Goal: Information Seeking & Learning: Learn about a topic

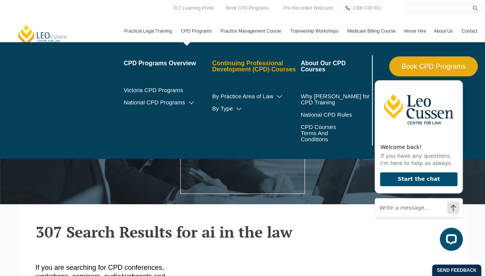
click at [224, 66] on link "Continuing Professional Development (CPD) Courses" at bounding box center [256, 66] width 89 height 12
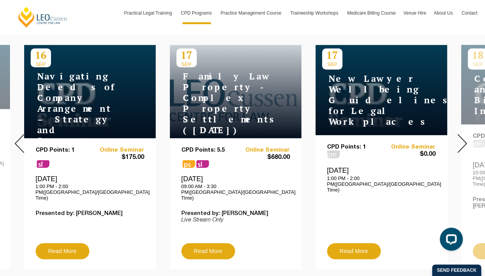
click at [458, 134] on img at bounding box center [463, 143] width 10 height 19
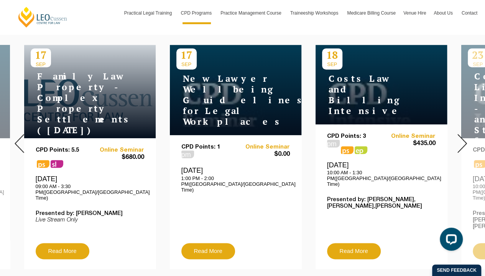
click at [459, 134] on img at bounding box center [463, 143] width 10 height 19
click at [460, 134] on img at bounding box center [463, 143] width 10 height 19
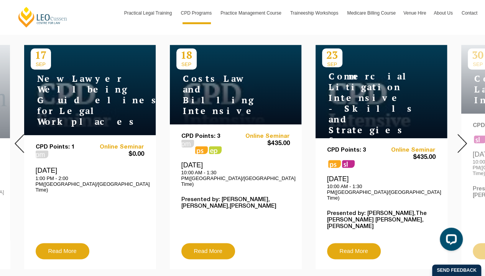
click at [460, 134] on img at bounding box center [463, 143] width 10 height 19
click at [461, 134] on img at bounding box center [463, 143] width 10 height 19
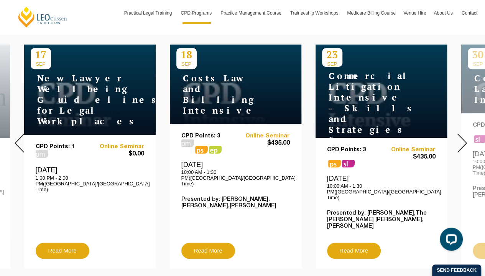
scroll to position [307, 0]
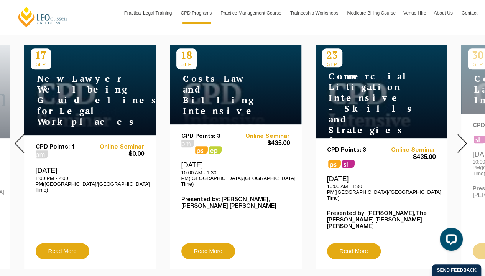
click at [467, 135] on img at bounding box center [463, 143] width 10 height 19
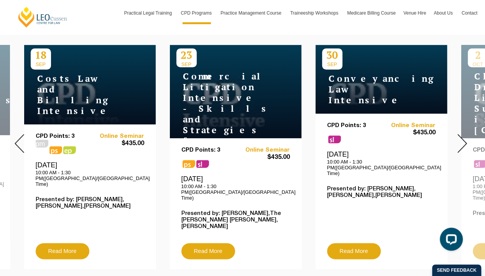
click at [459, 135] on img at bounding box center [463, 143] width 10 height 19
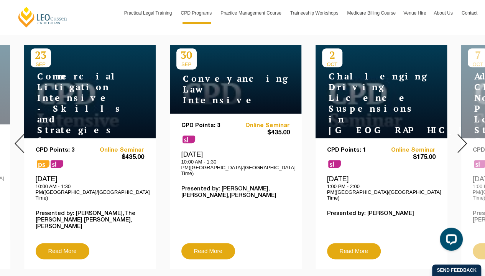
click at [461, 135] on img at bounding box center [463, 143] width 10 height 19
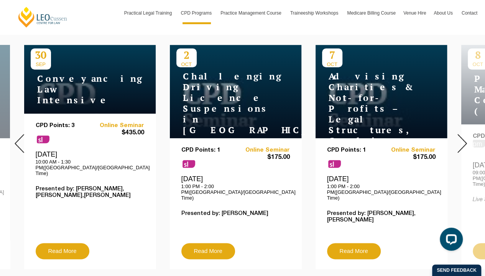
click at [462, 135] on img at bounding box center [463, 143] width 10 height 19
click at [464, 141] on img at bounding box center [463, 143] width 10 height 19
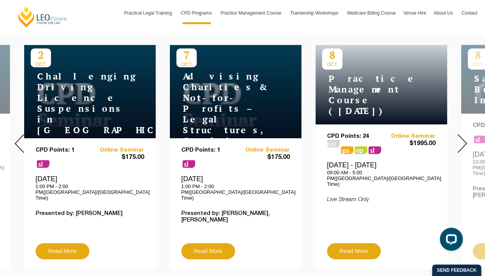
click at [464, 141] on img at bounding box center [463, 143] width 10 height 19
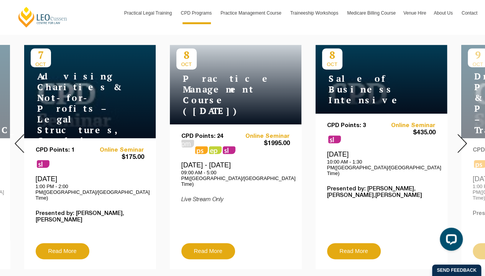
click at [464, 141] on img at bounding box center [463, 143] width 10 height 19
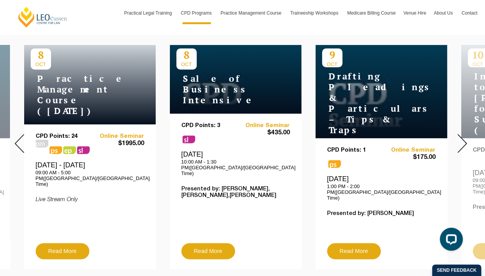
click at [464, 141] on img at bounding box center [463, 143] width 10 height 19
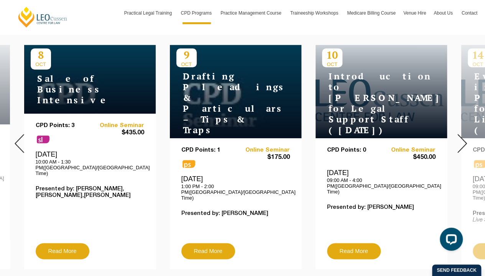
click at [465, 141] on img at bounding box center [463, 143] width 10 height 19
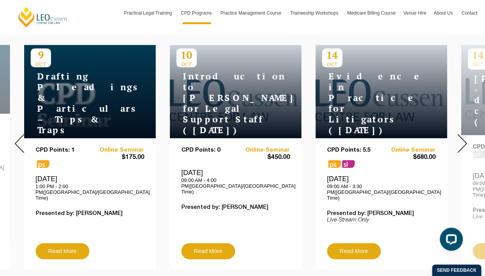
click at [465, 141] on img at bounding box center [463, 143] width 10 height 19
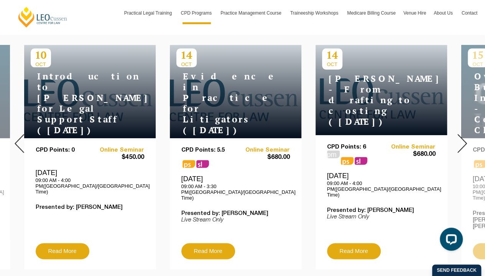
click at [462, 139] on img at bounding box center [463, 143] width 10 height 19
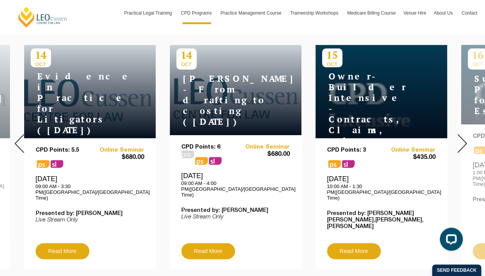
click at [463, 139] on img at bounding box center [463, 143] width 10 height 19
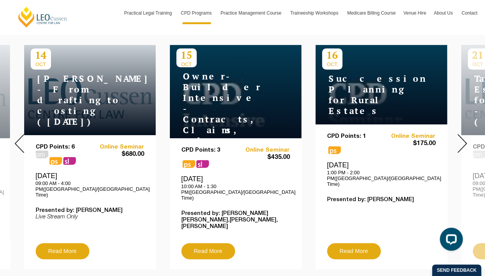
click at [464, 139] on img at bounding box center [463, 143] width 10 height 19
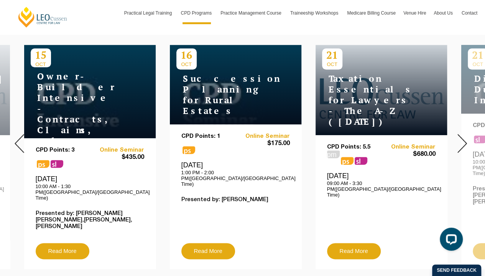
click at [465, 139] on img at bounding box center [463, 143] width 10 height 19
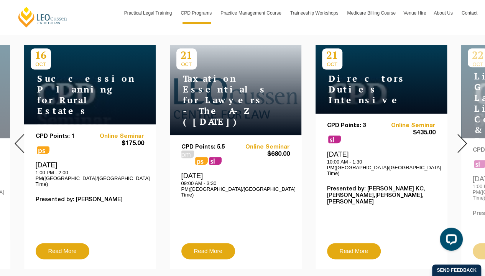
click at [465, 139] on img at bounding box center [463, 143] width 10 height 19
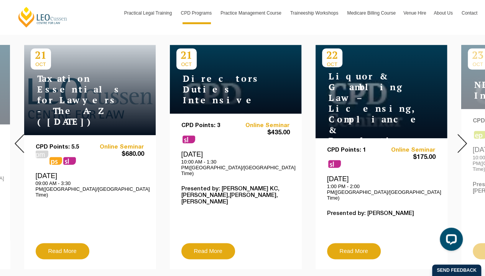
click at [466, 139] on img at bounding box center [463, 143] width 10 height 19
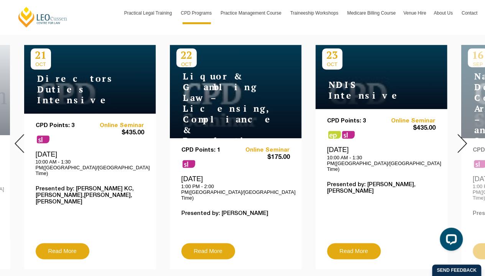
click at [466, 139] on img at bounding box center [463, 143] width 10 height 19
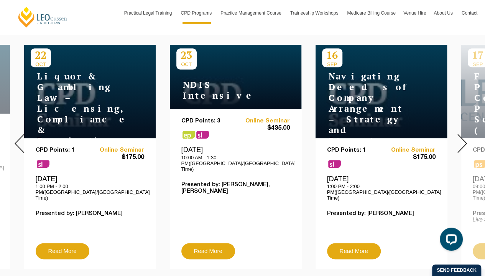
click at [466, 139] on img at bounding box center [463, 143] width 10 height 19
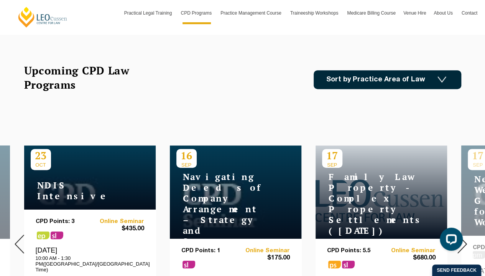
scroll to position [153, 0]
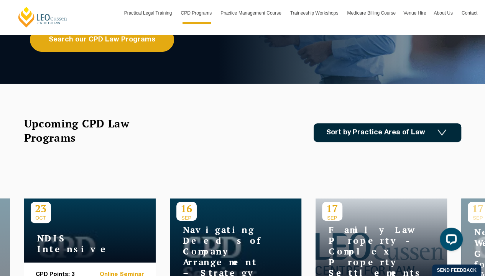
click at [417, 132] on link "Sort by Practice Area of Law" at bounding box center [388, 132] width 148 height 19
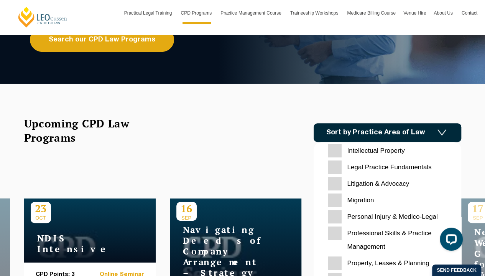
scroll to position [242, 0]
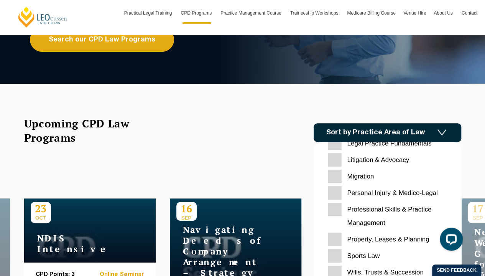
click at [337, 210] on Management "Professional Skills & Practice Management" at bounding box center [387, 216] width 119 height 27
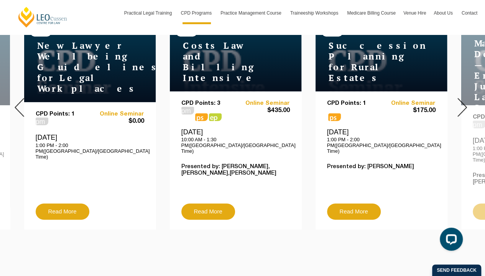
scroll to position [307, 0]
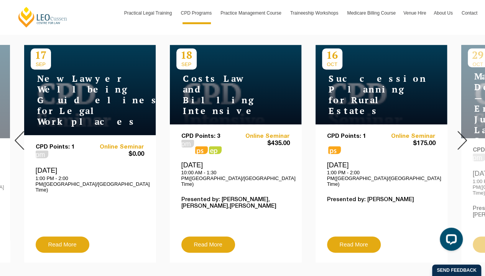
click at [466, 133] on img at bounding box center [463, 140] width 10 height 19
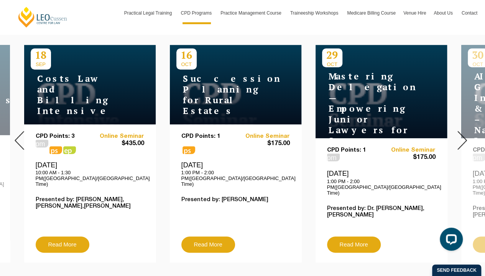
click at [466, 133] on img at bounding box center [463, 140] width 10 height 19
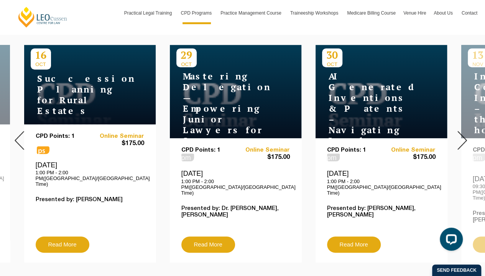
click at [466, 133] on img at bounding box center [463, 140] width 10 height 19
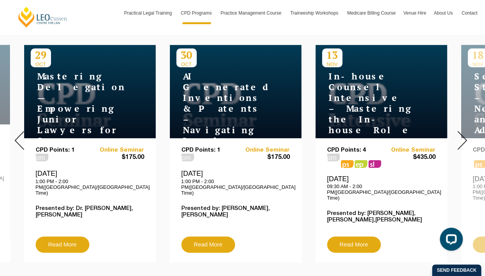
click at [462, 131] on img at bounding box center [463, 140] width 10 height 19
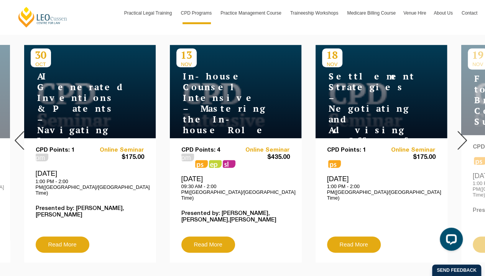
click at [463, 131] on img at bounding box center [463, 140] width 10 height 19
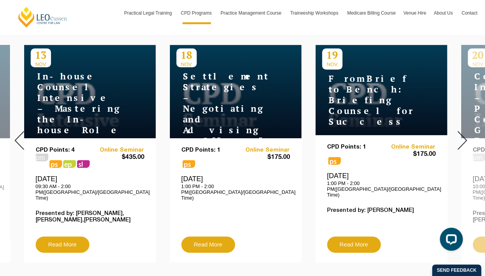
click at [463, 131] on img at bounding box center [463, 140] width 10 height 19
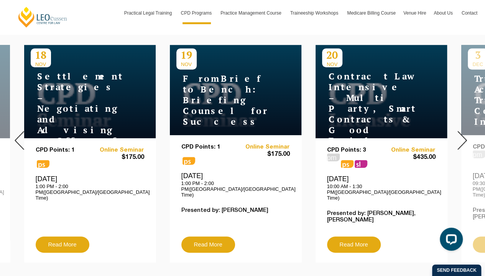
click at [463, 131] on img at bounding box center [463, 140] width 10 height 19
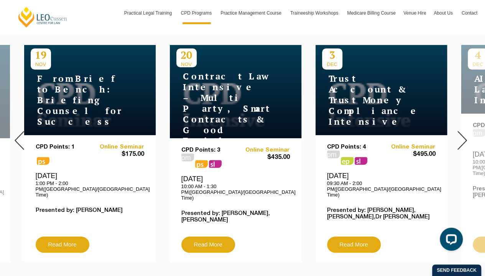
click at [463, 131] on img at bounding box center [463, 140] width 10 height 19
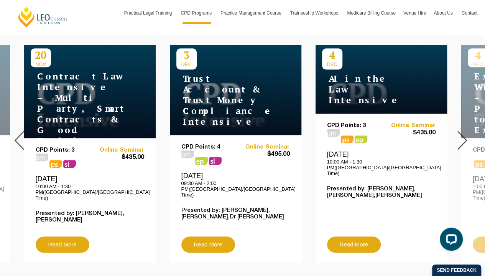
click at [463, 131] on img at bounding box center [463, 140] width 10 height 19
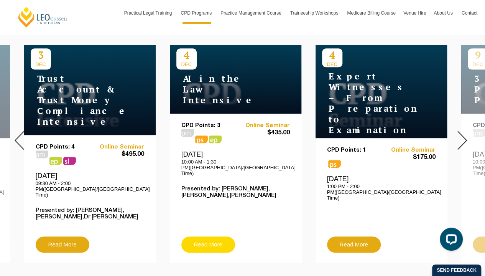
click at [214, 236] on link "Read More" at bounding box center [208, 244] width 54 height 16
